Goal: Navigation & Orientation: Find specific page/section

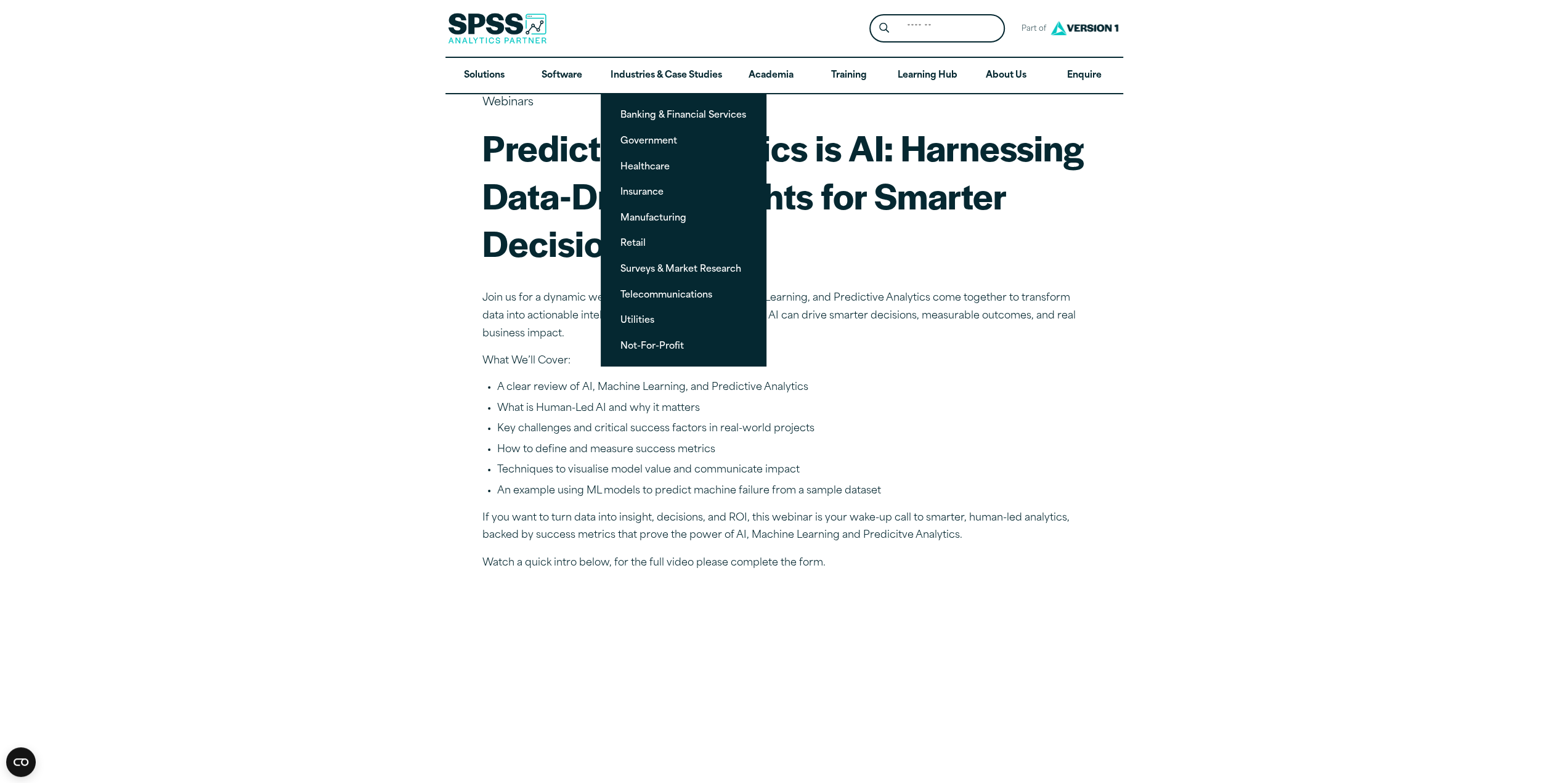
click at [521, 34] on img at bounding box center [497, 28] width 99 height 31
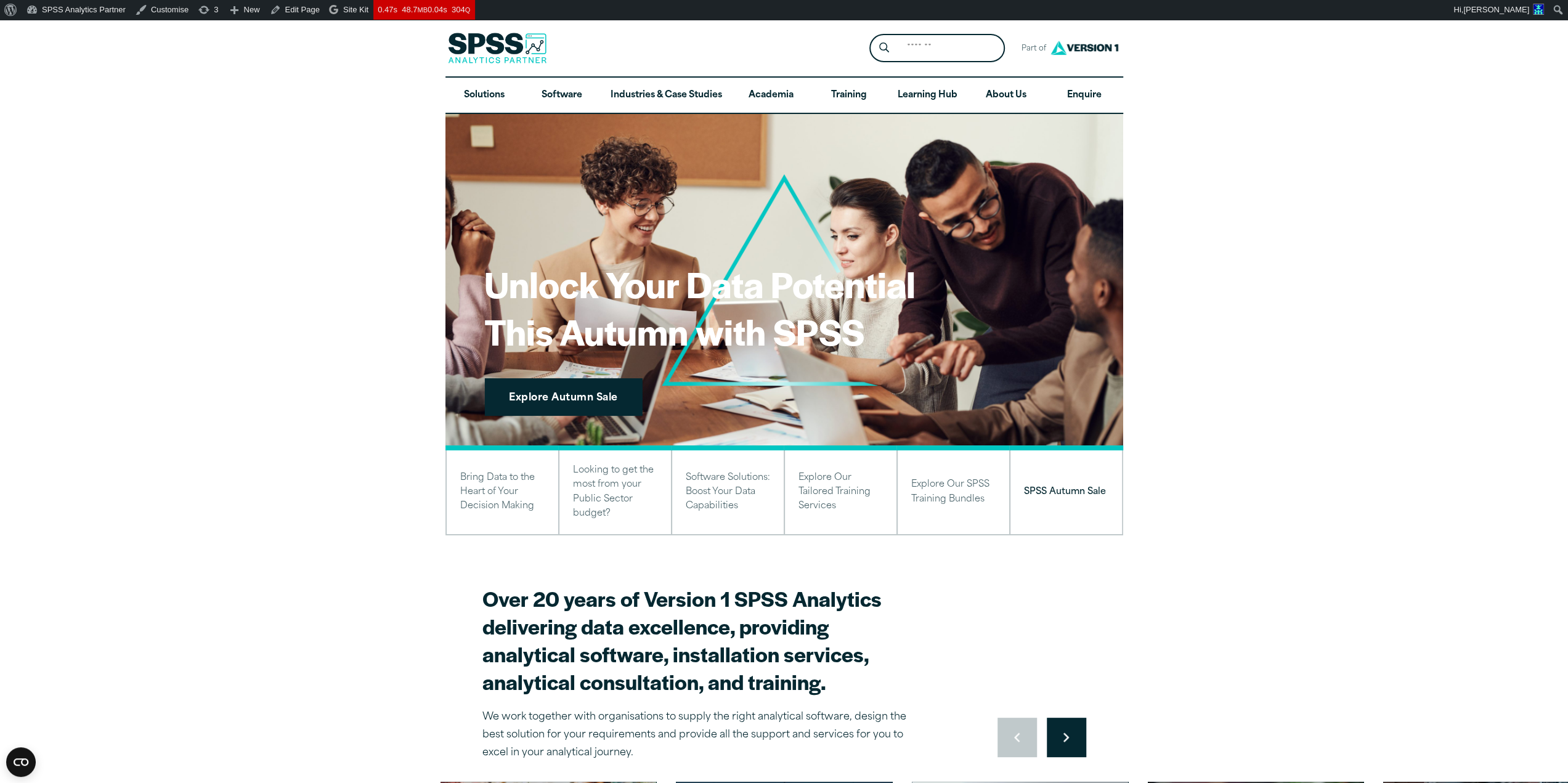
click at [578, 403] on link "Explore Autumn Sale" at bounding box center [563, 397] width 158 height 38
